Goal: Task Accomplishment & Management: Complete application form

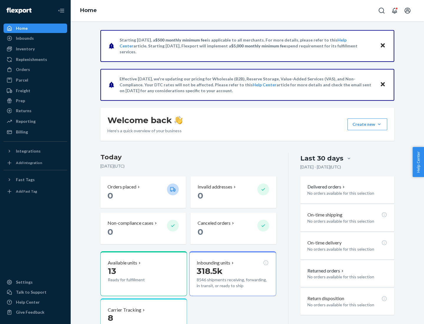
click at [379, 124] on button "Create new Create new inbound Create new order Create new product" at bounding box center [367, 124] width 40 height 12
click at [35, 38] on div "Inbounds" at bounding box center [35, 38] width 62 height 8
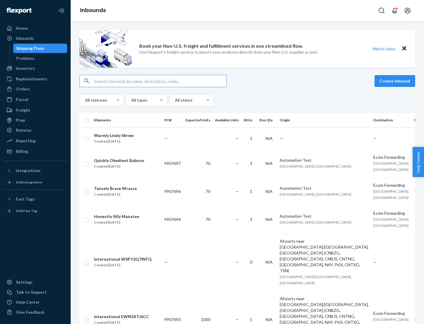
click at [395, 81] on button "Create inbound" at bounding box center [394, 81] width 41 height 12
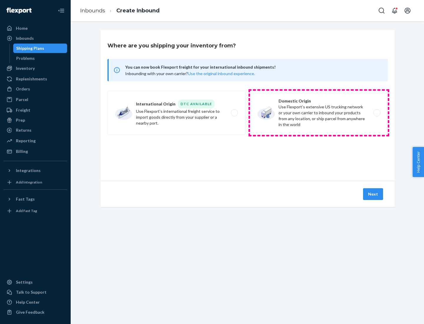
click at [319, 113] on label "Domestic Origin Use Flexport’s extensive US trucking network or your own carrie…" at bounding box center [319, 113] width 138 height 44
click at [376, 113] on input "Domestic Origin Use Flexport’s extensive US trucking network or your own carrie…" at bounding box center [378, 113] width 4 height 4
radio input "true"
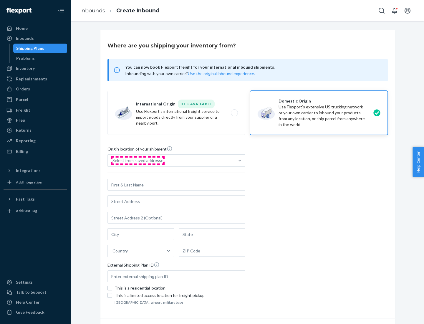
click at [137, 160] on div "Select from saved addresses" at bounding box center [138, 160] width 53 height 6
click at [113, 160] on input "Select from saved addresses" at bounding box center [112, 160] width 1 height 6
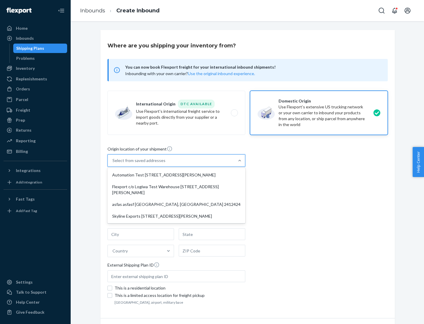
scroll to position [2, 0]
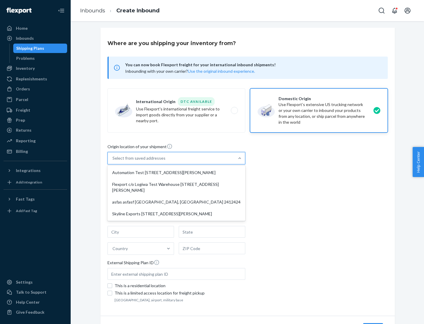
click at [176, 172] on div "Automation Test [STREET_ADDRESS][PERSON_NAME]" at bounding box center [176, 173] width 135 height 12
click at [113, 161] on input "option Automation Test [STREET_ADDRESS][PERSON_NAME] focused, 1 of 4. 4 results…" at bounding box center [112, 158] width 1 height 6
type input "Automation Test"
type input "9th Floor"
type input "[GEOGRAPHIC_DATA]"
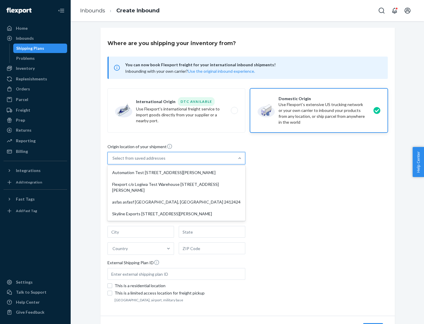
type input "CA"
type input "94104"
type input "[STREET_ADDRESS][PERSON_NAME]"
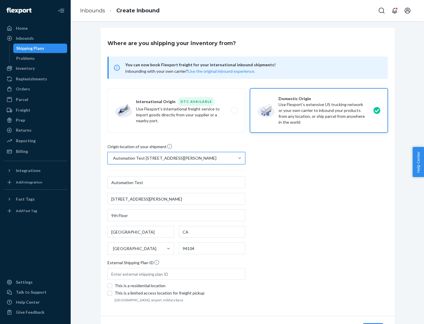
scroll to position [34, 0]
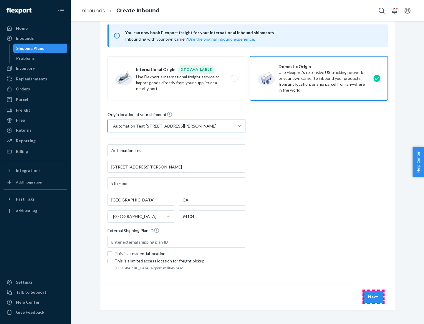
click at [373, 297] on button "Next" at bounding box center [373, 297] width 20 height 12
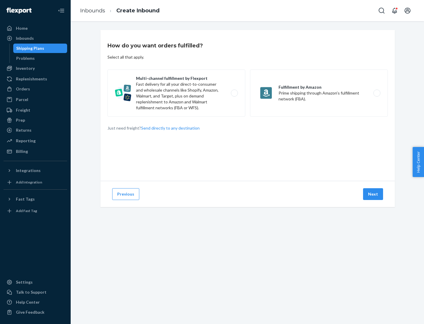
click at [176, 93] on label "Multi-channel fulfillment by Flexport Fast delivery for all your direct-to-cons…" at bounding box center [176, 92] width 138 height 47
click at [234, 93] on input "Multi-channel fulfillment by Flexport Fast delivery for all your direct-to-cons…" at bounding box center [236, 93] width 4 height 4
radio input "true"
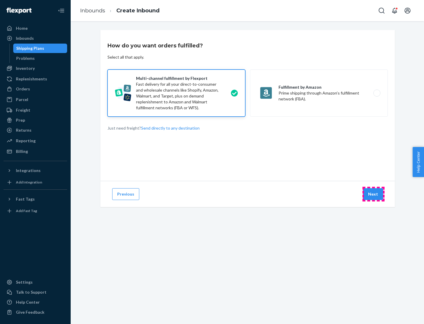
click at [373, 194] on button "Next" at bounding box center [373, 194] width 20 height 12
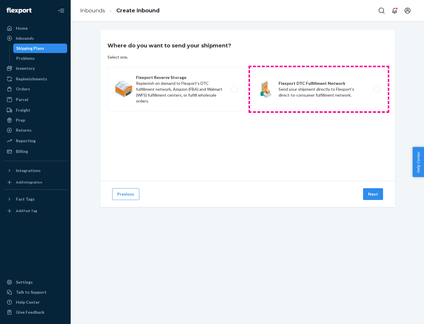
click at [319, 89] on label "Flexport DTC Fulfillment Network Send your shipment directly to Flexport's dire…" at bounding box center [319, 89] width 138 height 44
click at [376, 89] on input "Flexport DTC Fulfillment Network Send your shipment directly to Flexport's dire…" at bounding box center [378, 89] width 4 height 4
radio input "true"
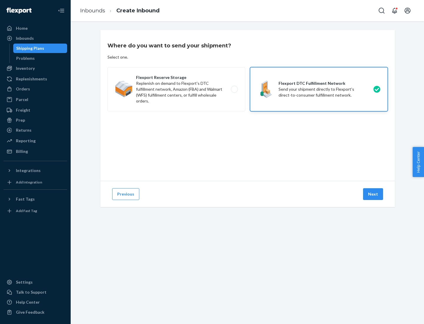
click at [373, 194] on button "Next" at bounding box center [373, 194] width 20 height 12
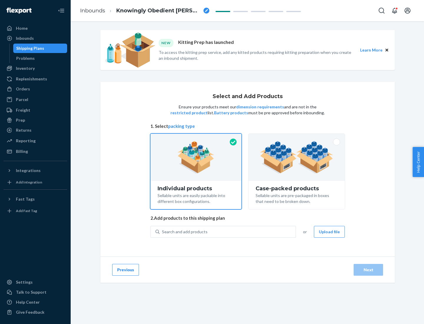
click at [297, 157] on img at bounding box center [296, 157] width 73 height 32
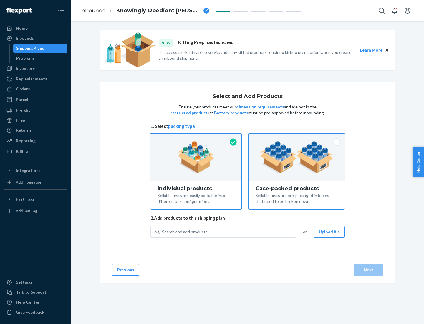
click at [297, 137] on input "Case-packed products Sellable units are pre-packaged in boxes that need to be b…" at bounding box center [297, 136] width 4 height 4
radio input "true"
radio input "false"
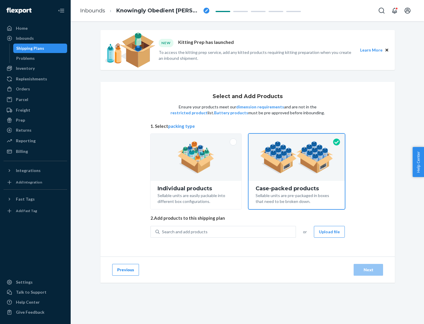
click at [228, 231] on div "Search and add products" at bounding box center [227, 231] width 136 height 11
click at [162, 231] on input "Search and add products" at bounding box center [162, 232] width 1 height 6
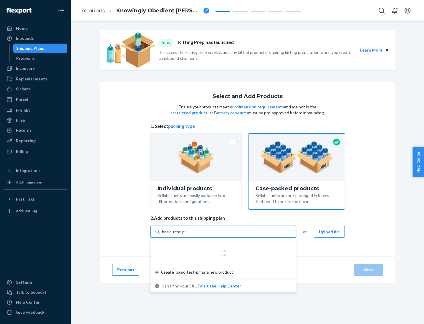
type input "basic-test-product-1"
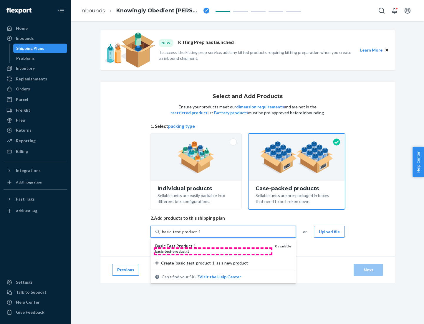
click at [213, 251] on div "basic - test - product - 1" at bounding box center [212, 251] width 115 height 5
click at [199, 234] on input "basic-test-product-1" at bounding box center [181, 232] width 38 height 6
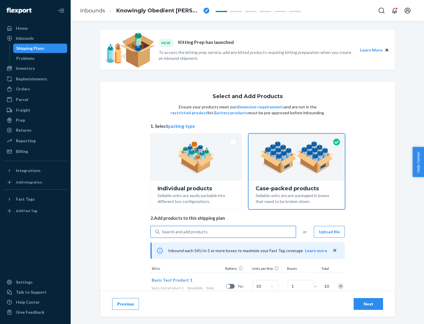
scroll to position [21, 0]
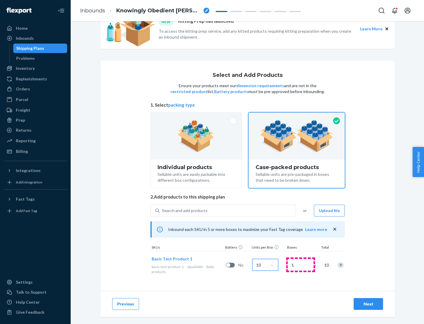
type input "10"
type input "7"
click at [368, 304] on div "Next" at bounding box center [367, 304] width 19 height 6
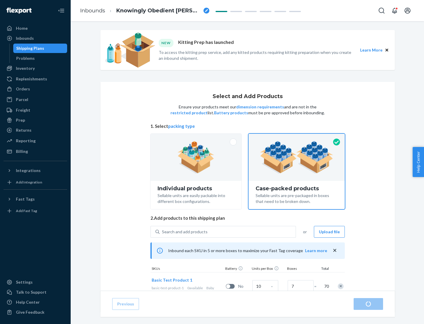
radio input "true"
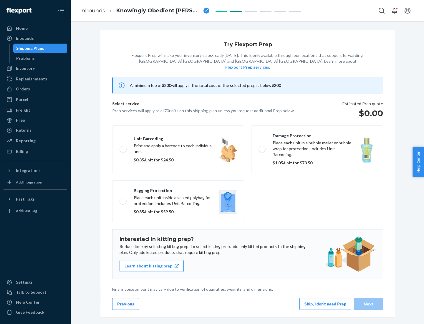
scroll to position [1, 0]
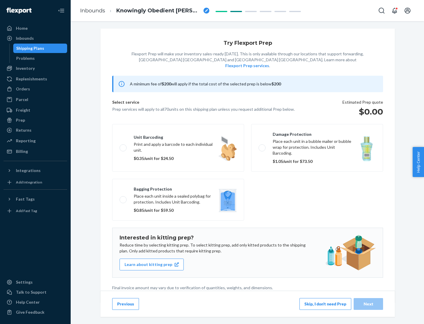
click at [178, 187] on label "Bagging protection Place each unit inside a sealed polybag for protection. Incl…" at bounding box center [178, 200] width 132 height 42
click at [123, 197] on input "Bagging protection Place each unit inside a sealed polybag for protection. Incl…" at bounding box center [121, 199] width 4 height 4
checkbox input "true"
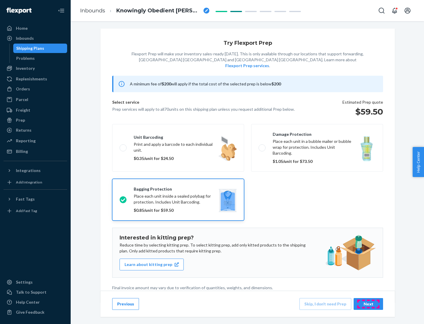
click at [368, 303] on div "Next" at bounding box center [367, 304] width 19 height 6
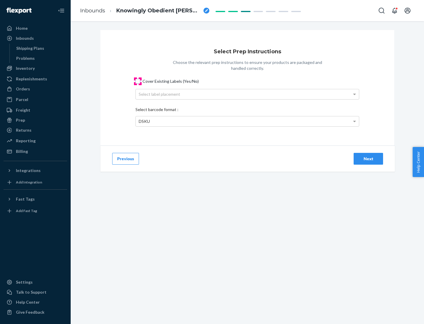
click at [138, 81] on input "Cover Existing Labels (Yes/No)" at bounding box center [137, 81] width 5 height 5
checkbox input "true"
click at [247, 94] on div "Select label placement" at bounding box center [247, 94] width 223 height 10
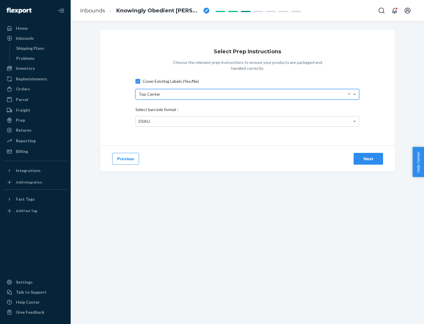
click at [247, 121] on div "DSKU" at bounding box center [247, 121] width 223 height 10
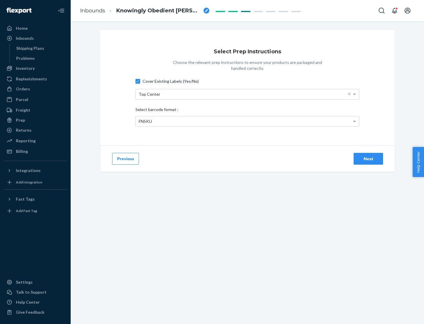
click at [368, 158] on div "Next" at bounding box center [367, 159] width 19 height 6
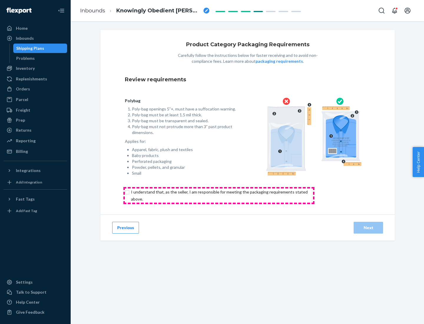
click at [219, 195] on input "checkbox" at bounding box center [223, 195] width 196 height 14
checkbox input "true"
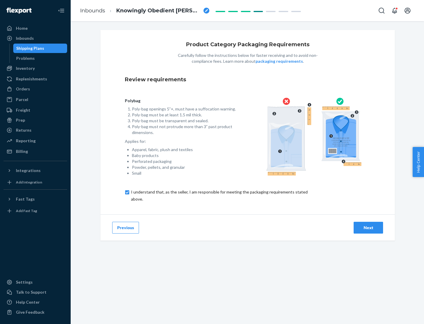
click at [368, 227] on div "Next" at bounding box center [367, 227] width 19 height 6
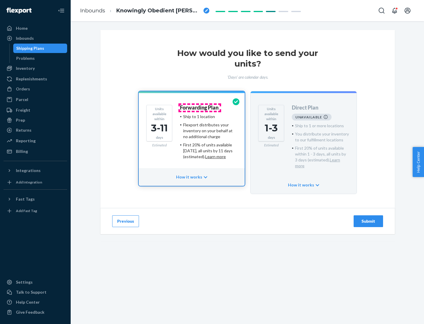
click at [199, 107] on h4 "Forwarding Plan" at bounding box center [199, 108] width 39 height 6
click at [368, 218] on div "Submit" at bounding box center [367, 221] width 19 height 6
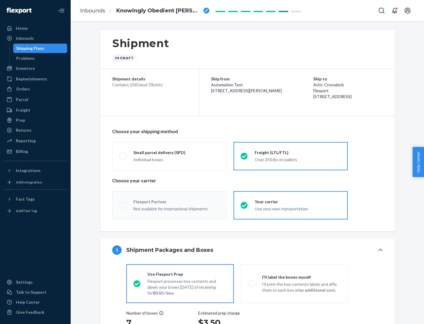
radio input "true"
radio input "false"
radio input "true"
radio input "false"
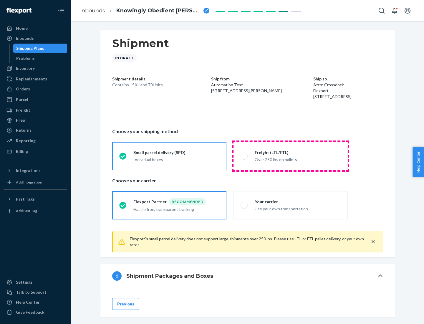
click at [290, 156] on div "Over 250 lbs on pallets" at bounding box center [297, 158] width 86 height 7
click at [244, 156] on input "Freight (LTL/FTL) Over 250 lbs on pallets" at bounding box center [242, 156] width 4 height 4
radio input "true"
radio input "false"
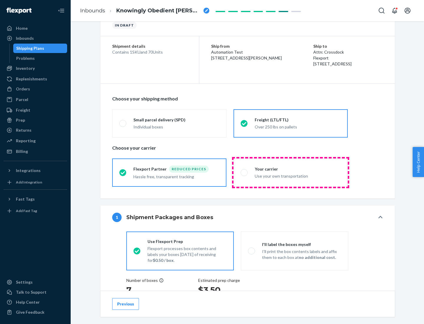
click at [290, 172] on div "Use your own transportation" at bounding box center [297, 175] width 86 height 7
click at [244, 172] on input "Your carrier Use your own transportation" at bounding box center [242, 172] width 4 height 4
radio input "true"
radio input "false"
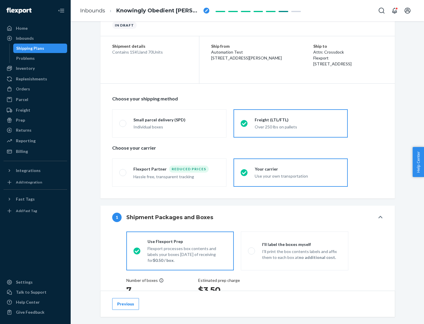
scroll to position [111, 0]
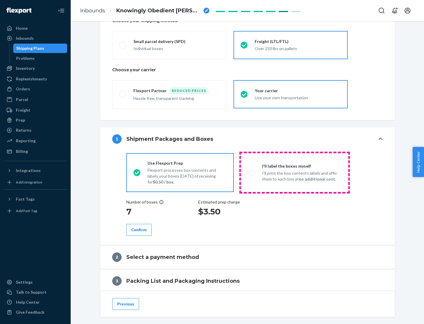
click at [294, 172] on p "I’ll print the box contents labels and affix them to each box at no additional …" at bounding box center [301, 176] width 79 height 12
click at [252, 172] on input "I'll label the boxes myself I’ll print the box contents labels and affix them t…" at bounding box center [250, 172] width 4 height 4
radio input "true"
radio input "false"
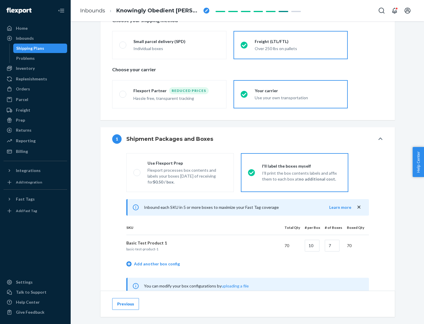
scroll to position [184, 0]
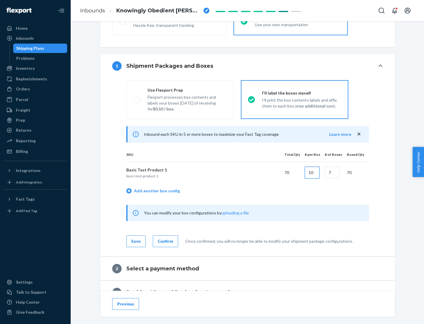
type input "10"
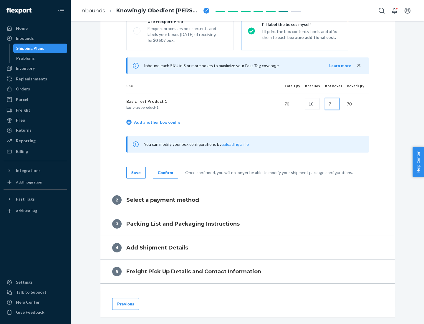
type input "7"
click at [164, 172] on div "Confirm" at bounding box center [165, 172] width 15 height 6
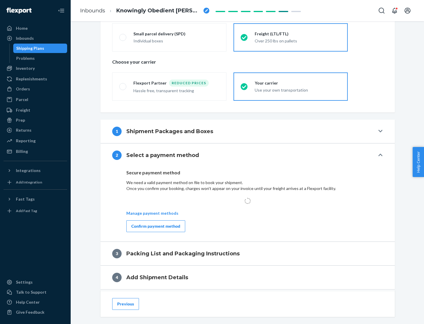
scroll to position [172, 0]
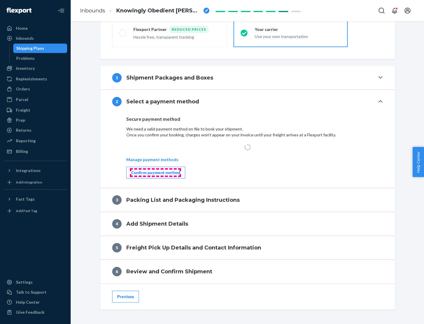
click at [155, 172] on div "Confirm payment method" at bounding box center [155, 172] width 49 height 6
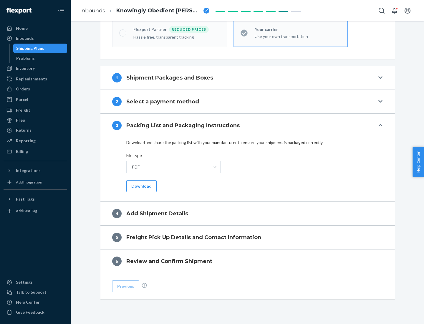
scroll to position [186, 0]
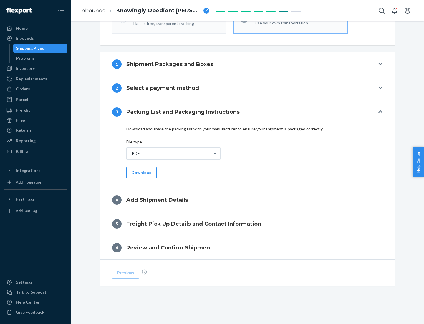
click at [141, 172] on button "Download" at bounding box center [141, 173] width 30 height 12
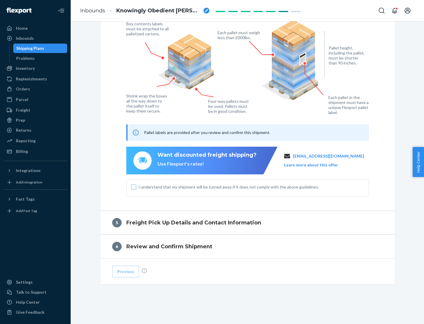
click at [134, 187] on input "I understand that my shipment will be turned away if it does not comply with th…" at bounding box center [133, 186] width 5 height 5
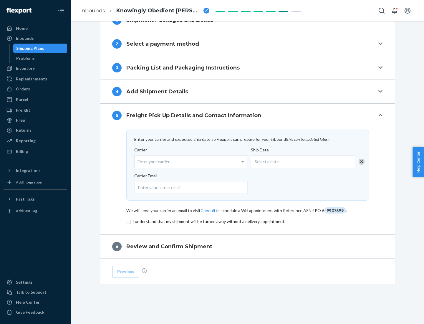
scroll to position [230, 0]
click at [247, 221] on input "checkbox" at bounding box center [247, 221] width 242 height 7
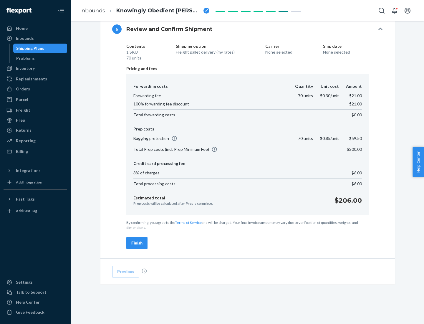
click at [137, 243] on div "Finish" at bounding box center [136, 243] width 11 height 6
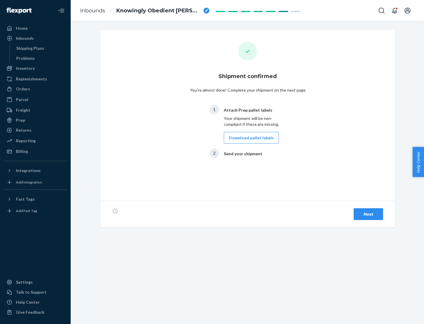
click at [249, 138] on button "Download pallet labels" at bounding box center [251, 138] width 55 height 12
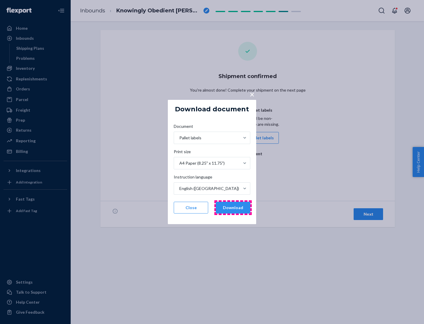
click at [233, 207] on button "Download" at bounding box center [233, 208] width 34 height 12
click at [252, 94] on span "×" at bounding box center [251, 94] width 5 height 10
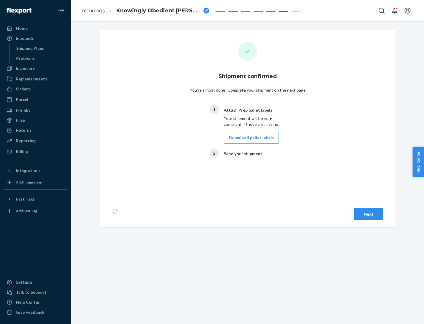
click at [368, 214] on div "Next" at bounding box center [367, 214] width 19 height 6
